Goal: Transaction & Acquisition: Register for event/course

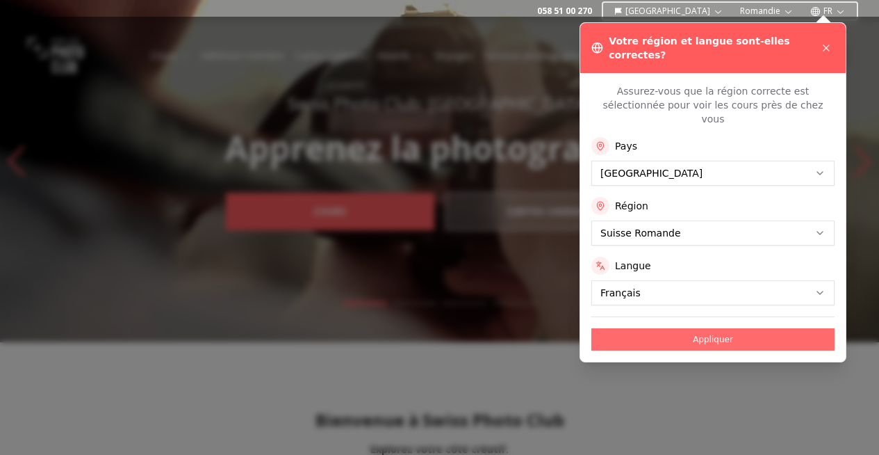
click at [703, 328] on button "Appliquer" at bounding box center [712, 339] width 243 height 22
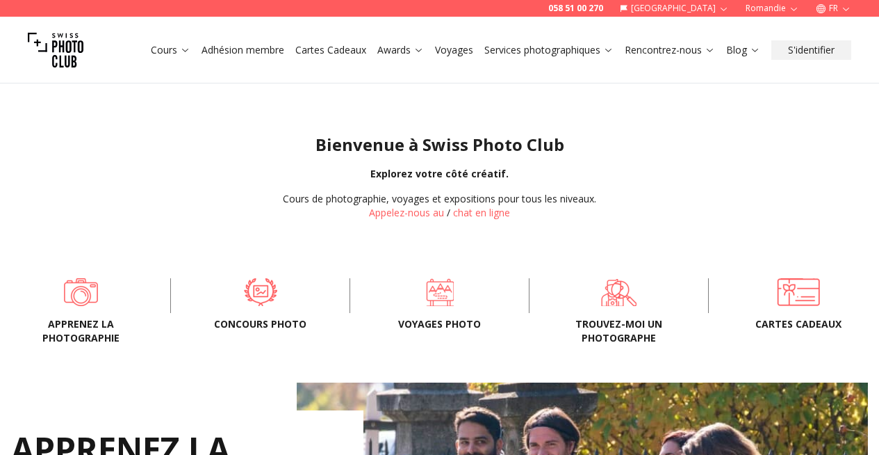
scroll to position [295, 0]
click at [254, 301] on span at bounding box center [262, 291] width 136 height 42
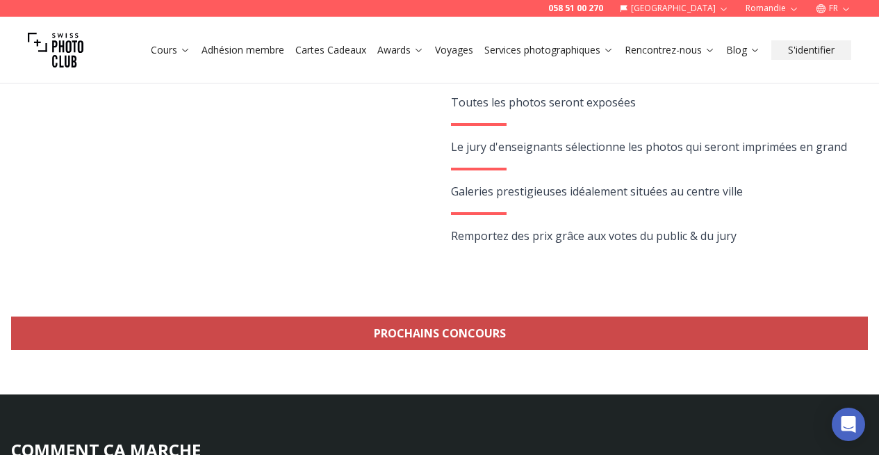
click at [431, 333] on link "Prochains concours" at bounding box center [439, 332] width 857 height 33
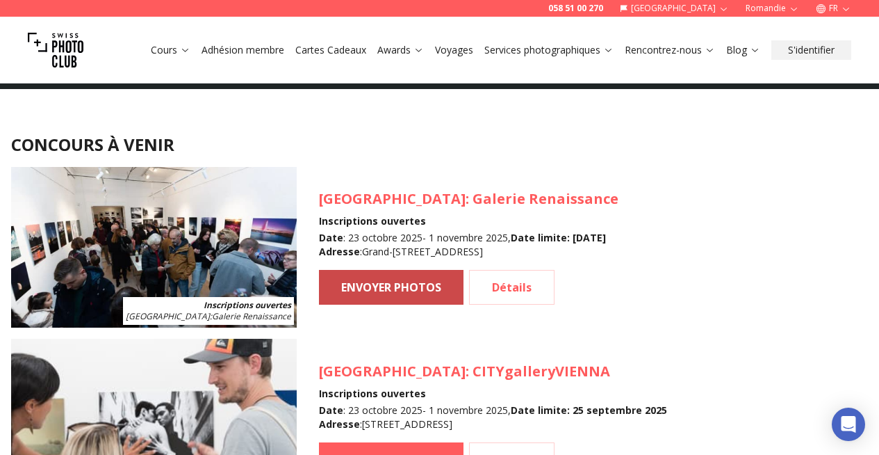
scroll to position [1250, 0]
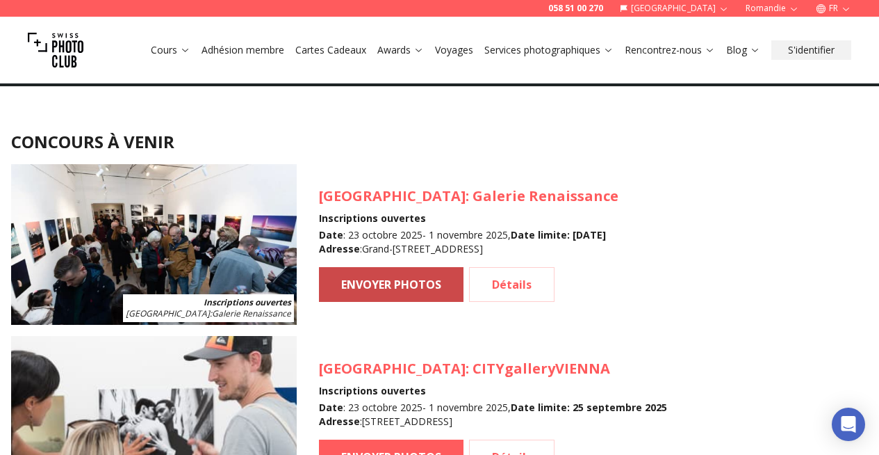
click at [389, 289] on link "ENVOYER PHOTOS" at bounding box center [391, 284] width 145 height 35
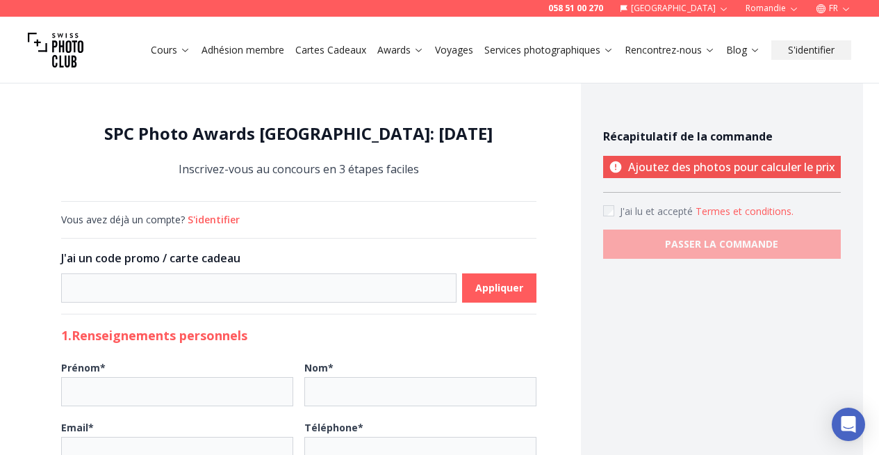
click at [204, 219] on button "S'identifier" at bounding box center [214, 220] width 52 height 14
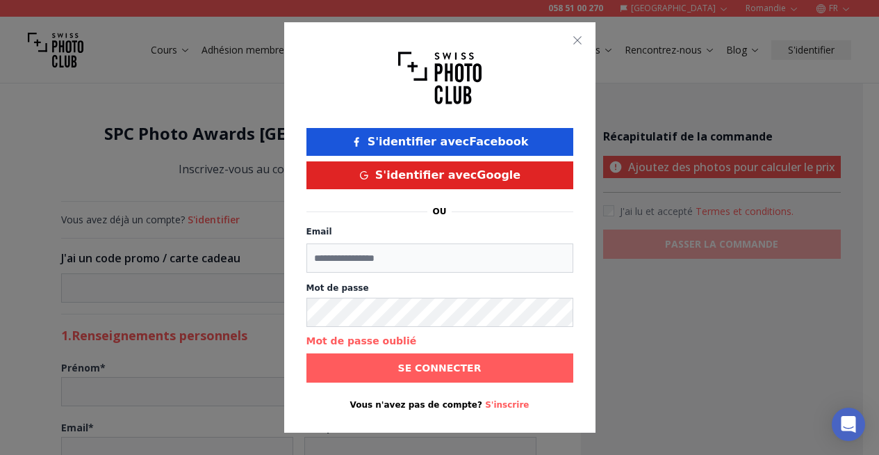
click at [430, 170] on button "S'identifier avec Google" at bounding box center [439, 175] width 267 height 28
